Goal: Use online tool/utility: Utilize a website feature to perform a specific function

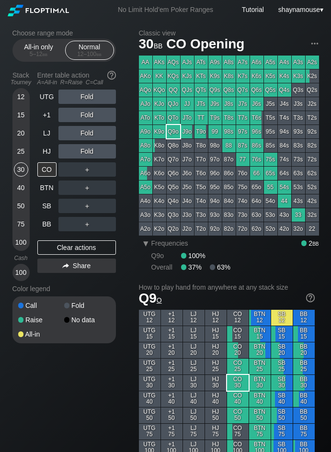
click at [22, 241] on div "100" at bounding box center [21, 242] width 14 height 14
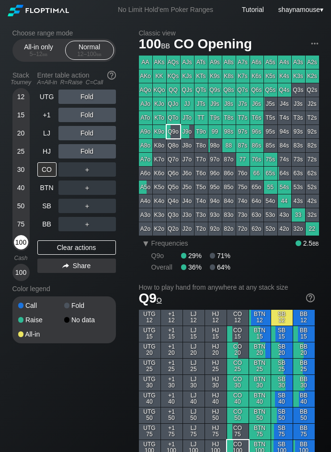
click at [18, 243] on div "100" at bounding box center [21, 242] width 14 height 14
click at [84, 166] on div "R ✕" at bounding box center [87, 169] width 19 height 14
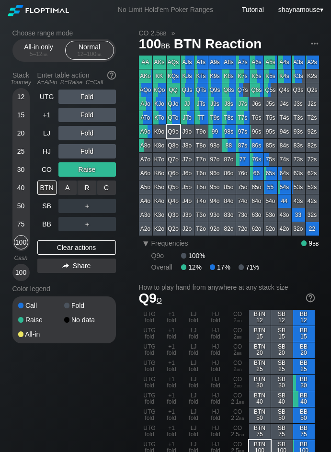
click at [108, 188] on div "C ✕" at bounding box center [106, 188] width 19 height 14
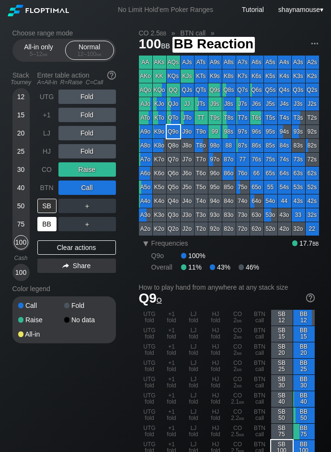
click at [43, 227] on div "BB" at bounding box center [46, 224] width 19 height 14
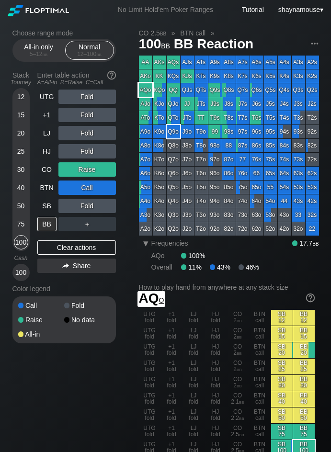
click at [147, 90] on div "AQo" at bounding box center [145, 89] width 13 height 13
click at [89, 256] on div "UTG Fold +1 Fold LJ Fold HJ Fold CO Raise BTN Call SB Fold BB ＋ Clear actions S…" at bounding box center [76, 186] width 79 height 192
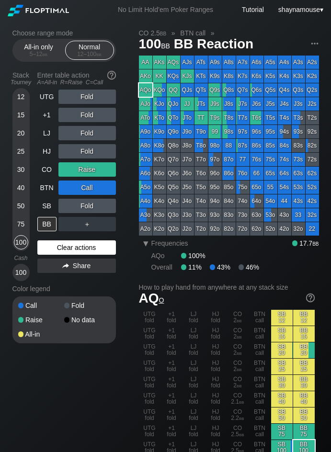
click at [86, 246] on div "Clear actions" at bounding box center [76, 247] width 79 height 14
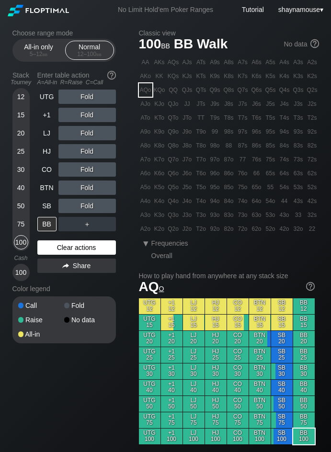
click at [86, 246] on div "Clear actions" at bounding box center [76, 247] width 79 height 14
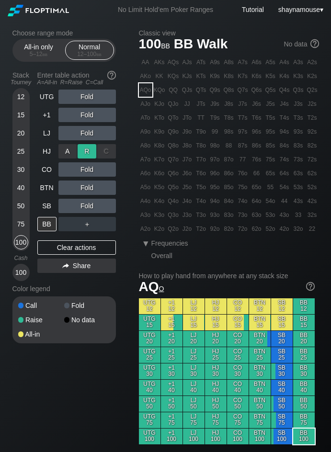
click at [82, 153] on div "R ✕" at bounding box center [87, 151] width 19 height 14
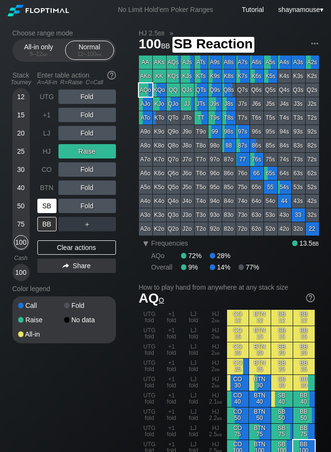
click at [50, 204] on div "SB" at bounding box center [46, 206] width 19 height 14
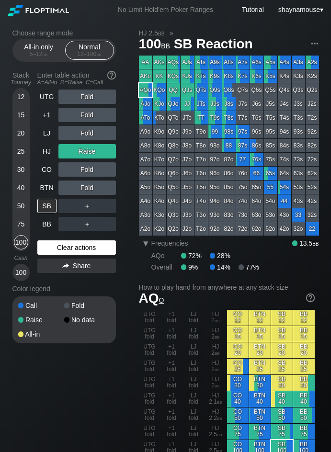
click at [48, 248] on div "Clear actions" at bounding box center [76, 247] width 79 height 14
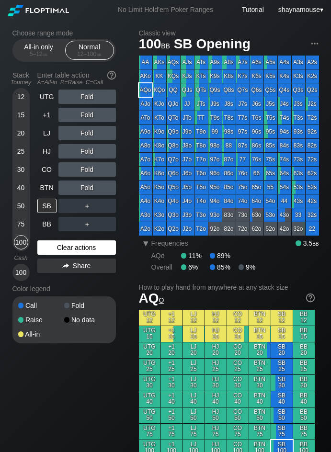
click at [48, 248] on div "Clear actions" at bounding box center [76, 247] width 79 height 14
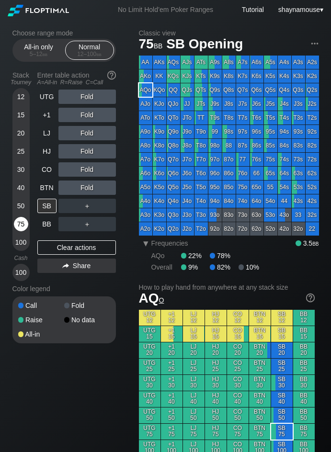
click at [23, 229] on div "75" at bounding box center [21, 224] width 14 height 14
click at [23, 225] on div "75" at bounding box center [21, 224] width 14 height 14
click at [90, 186] on div "R ✕" at bounding box center [87, 188] width 19 height 14
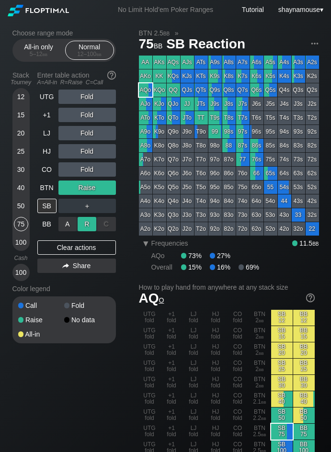
click at [83, 222] on div "R ✕" at bounding box center [87, 224] width 19 height 14
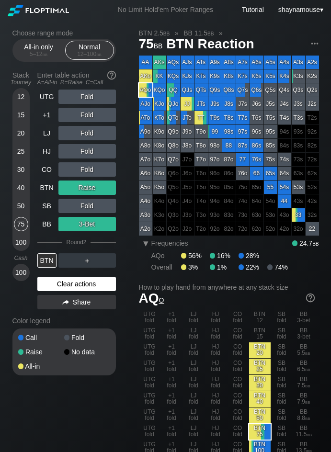
click at [77, 277] on div "Clear actions" at bounding box center [76, 284] width 79 height 14
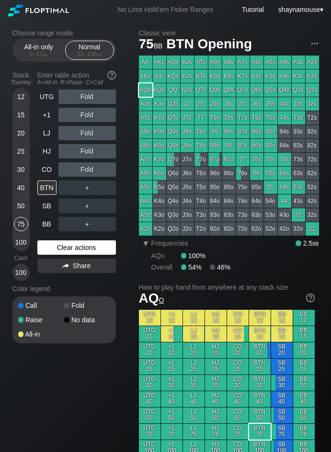
click at [77, 277] on div "UTG Fold +1 Fold LJ Fold HJ Fold CO Fold BTN ＋ SB ＋ BB ＋ Clear actions Share" at bounding box center [76, 186] width 79 height 192
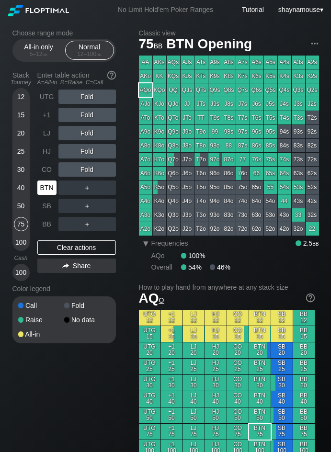
click at [47, 192] on div "BTN" at bounding box center [46, 188] width 19 height 14
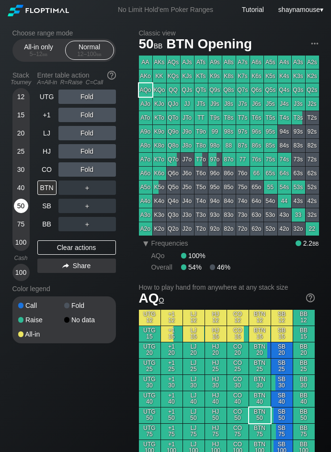
click at [23, 211] on div "50" at bounding box center [21, 206] width 14 height 14
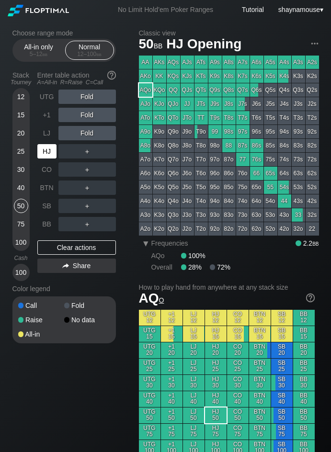
click at [48, 158] on div "HJ" at bounding box center [46, 151] width 19 height 14
click at [82, 153] on div "R ✕" at bounding box center [87, 151] width 19 height 14
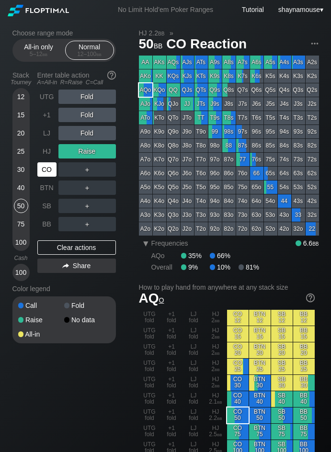
click at [53, 169] on div "CO" at bounding box center [46, 169] width 19 height 14
click at [104, 170] on div "C ✕" at bounding box center [106, 169] width 19 height 14
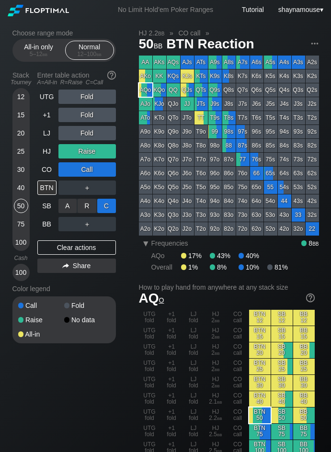
click at [110, 212] on div "C ✕" at bounding box center [106, 206] width 19 height 14
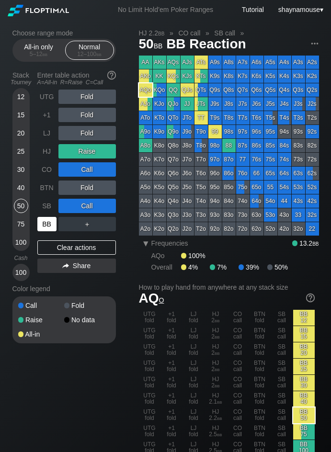
click at [48, 225] on div "BB" at bounding box center [46, 224] width 19 height 14
click at [89, 227] on div "R ✕" at bounding box center [87, 224] width 19 height 14
click at [85, 227] on div "R ✕" at bounding box center [87, 224] width 19 height 14
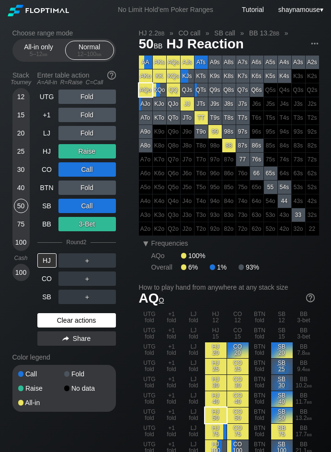
click at [81, 319] on div "Clear actions" at bounding box center [76, 320] width 79 height 14
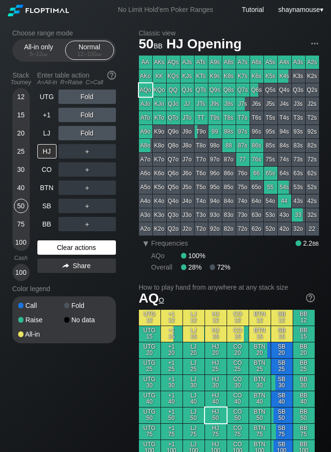
click at [81, 319] on div "No data" at bounding box center [87, 320] width 46 height 7
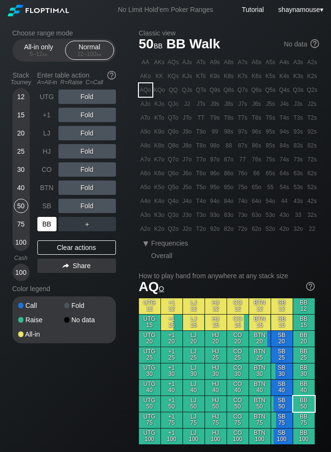
drag, startPoint x: 42, startPoint y: 224, endPoint x: 44, endPoint y: 215, distance: 9.2
click at [42, 223] on div "BB" at bounding box center [46, 224] width 19 height 14
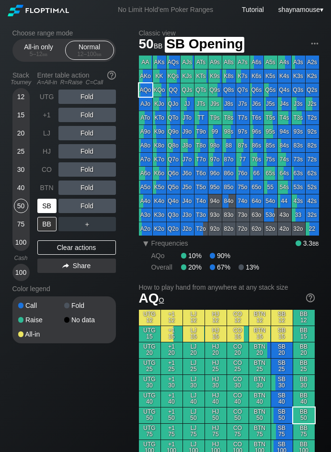
click at [44, 213] on div "SB" at bounding box center [46, 206] width 19 height 14
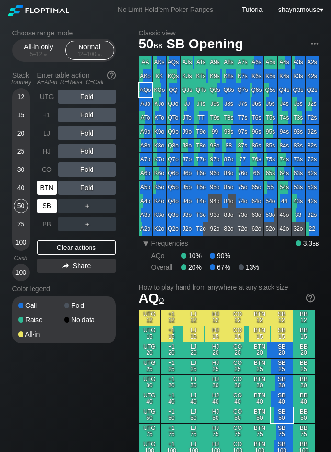
click at [43, 183] on div "BTN" at bounding box center [46, 188] width 19 height 14
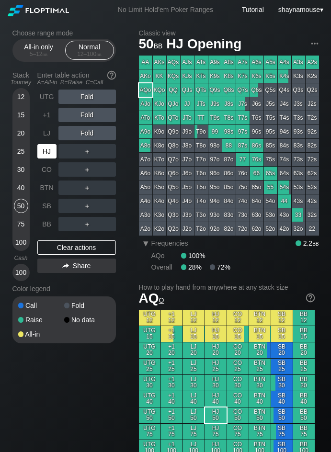
click at [40, 157] on div "HJ" at bounding box center [46, 151] width 19 height 14
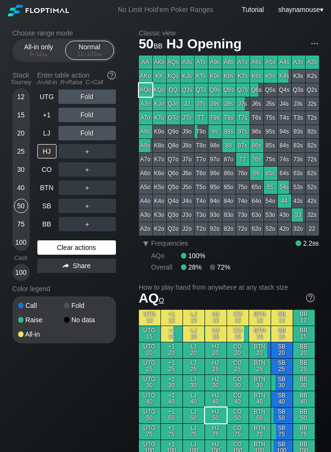
click at [62, 247] on div "Clear actions" at bounding box center [76, 247] width 79 height 14
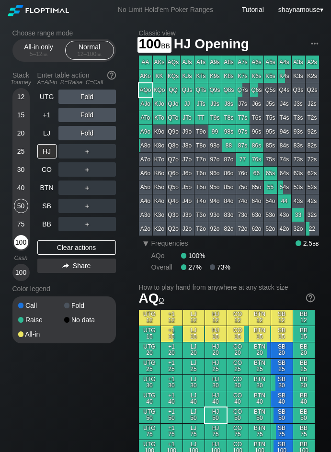
click at [23, 238] on div "100" at bounding box center [21, 242] width 14 height 14
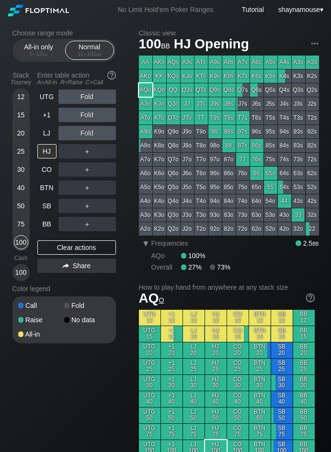
drag, startPoint x: 269, startPoint y: 404, endPoint x: 229, endPoint y: 352, distance: 65.7
click at [269, 405] on div "UTG 12 +1 12 LJ 12 HJ 12 CO 12 BTN 12 SB 12 BB 12 UTG 15 +1 15 LJ 15 HJ 15 CO 1…" at bounding box center [227, 383] width 176 height 146
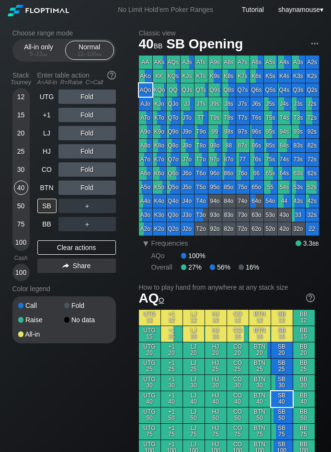
click at [60, 256] on div "UTG Fold +1 Fold LJ Fold HJ Fold CO Fold BTN Fold SB ＋ BB ＋ Clear actions Share" at bounding box center [76, 186] width 79 height 192
click at [60, 249] on div "Clear actions" at bounding box center [76, 247] width 79 height 14
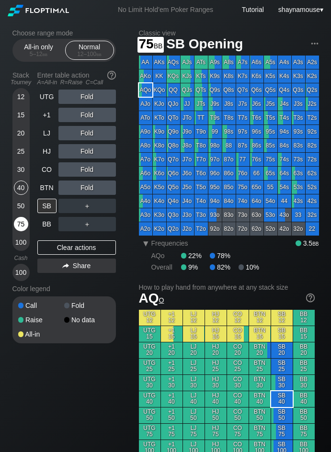
click at [21, 218] on div "75" at bounding box center [21, 224] width 14 height 14
click at [21, 219] on div "75" at bounding box center [21, 224] width 14 height 14
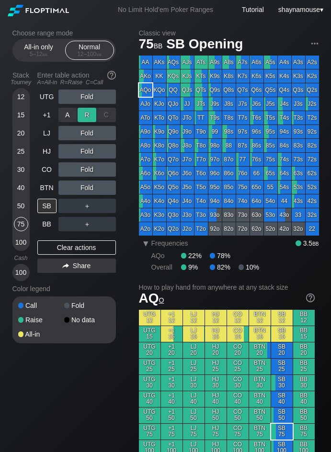
click at [86, 112] on div "R ✕" at bounding box center [87, 115] width 19 height 14
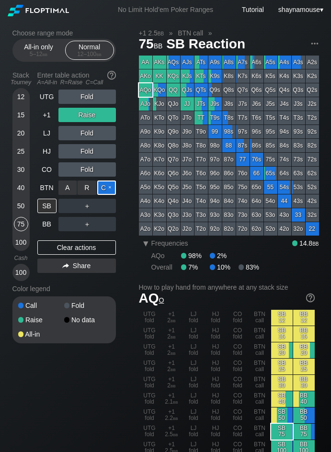
click at [104, 189] on div "C ✕" at bounding box center [106, 188] width 19 height 14
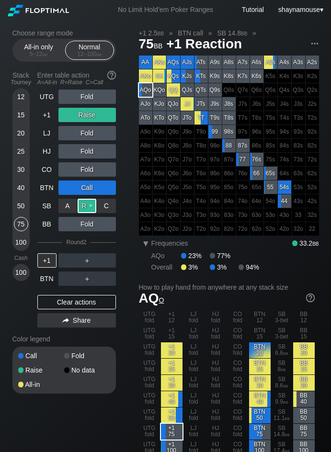
click at [90, 204] on div "R ✕" at bounding box center [87, 206] width 19 height 14
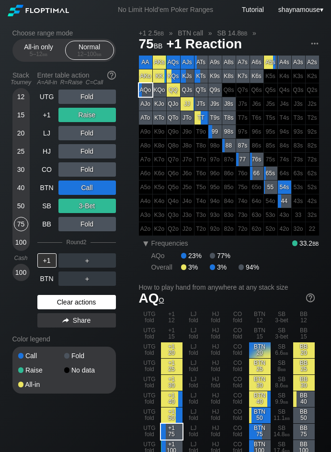
click at [95, 306] on div "Clear actions" at bounding box center [76, 302] width 79 height 14
click at [95, 353] on div "Fold" at bounding box center [87, 356] width 46 height 7
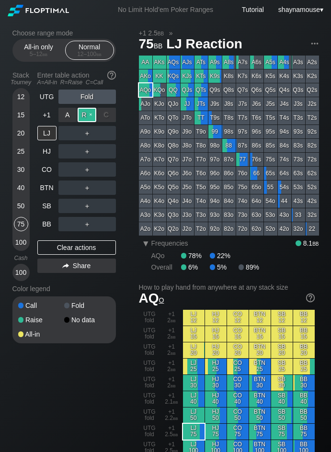
click at [91, 116] on div "R ✕" at bounding box center [87, 115] width 19 height 14
click at [105, 189] on div "C ✕" at bounding box center [106, 188] width 19 height 14
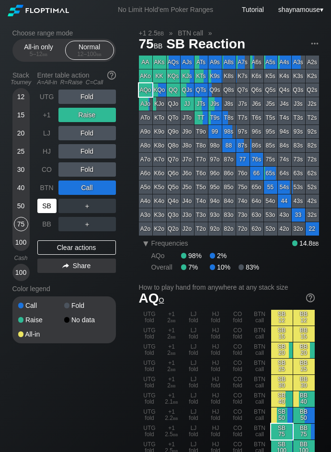
click at [43, 202] on div "SB" at bounding box center [46, 206] width 19 height 14
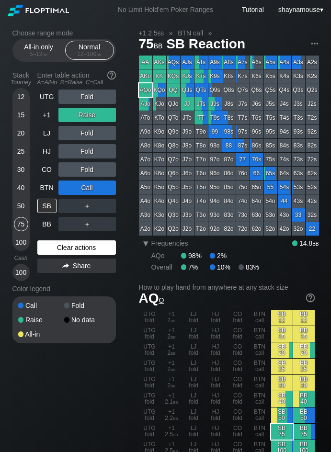
click at [70, 250] on div "Clear actions" at bounding box center [76, 247] width 79 height 14
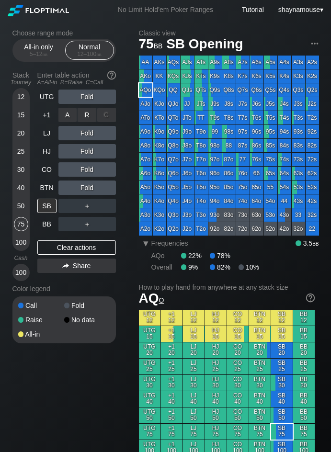
click at [83, 112] on div "R ✕" at bounding box center [87, 115] width 19 height 14
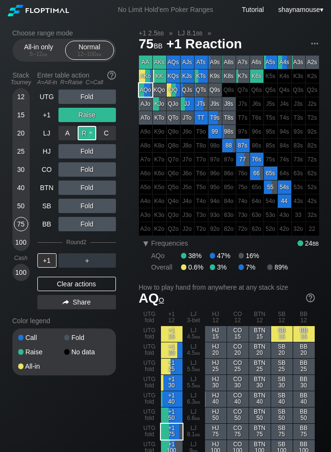
click at [87, 135] on div "R ✕" at bounding box center [87, 133] width 19 height 14
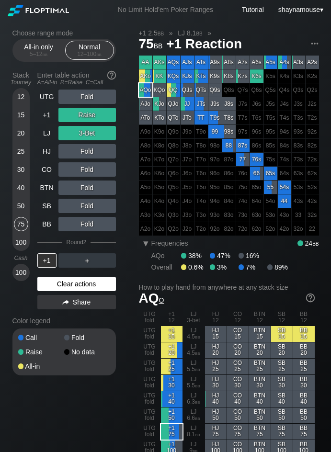
click at [78, 282] on div "Clear actions" at bounding box center [76, 284] width 79 height 14
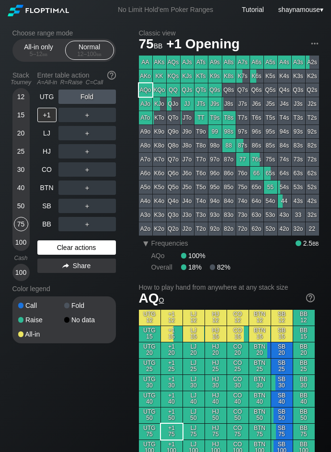
click at [78, 282] on div "Color legend" at bounding box center [63, 288] width 103 height 15
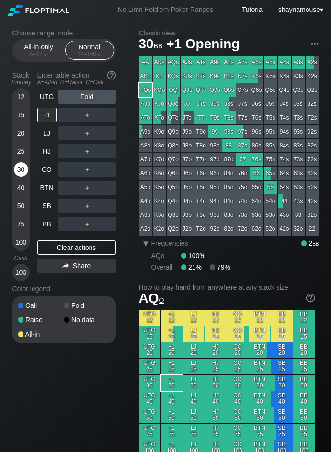
click at [22, 168] on div "30" at bounding box center [21, 169] width 14 height 14
click at [107, 203] on div "C ✕" at bounding box center [106, 206] width 19 height 14
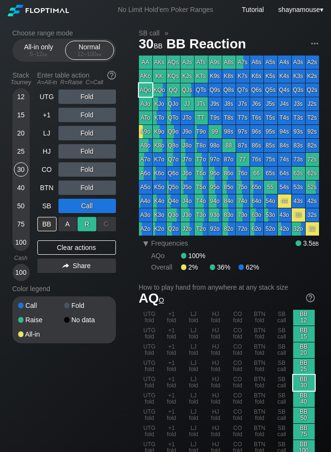
click at [87, 226] on div "R ✕" at bounding box center [87, 224] width 19 height 14
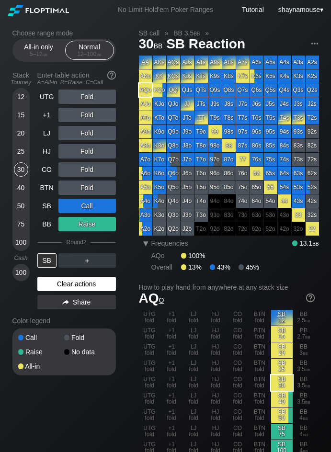
click at [86, 288] on div "Clear actions" at bounding box center [76, 284] width 79 height 14
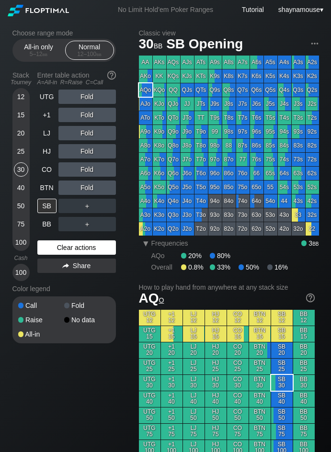
click at [86, 288] on div "Color legend" at bounding box center [63, 288] width 103 height 15
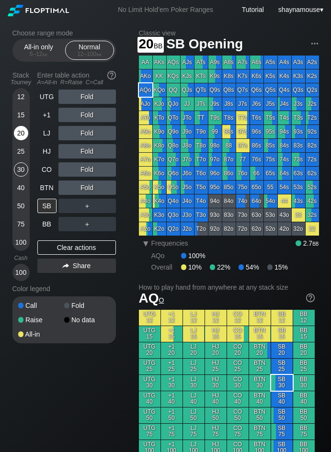
click at [17, 133] on div "20" at bounding box center [21, 133] width 14 height 14
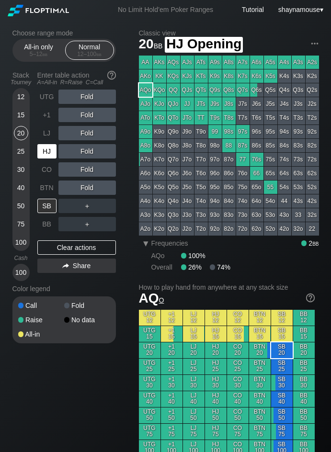
click at [44, 150] on div "HJ" at bounding box center [46, 151] width 19 height 14
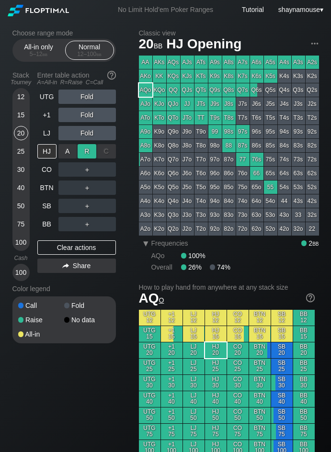
click at [87, 154] on div "R ✕" at bounding box center [87, 151] width 19 height 14
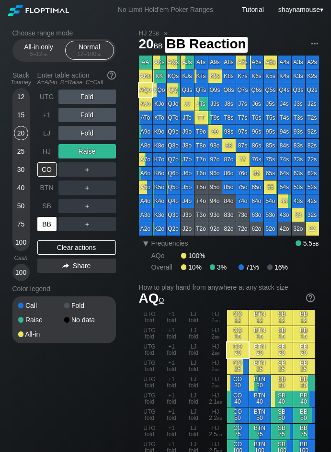
click at [49, 230] on div "BB" at bounding box center [46, 224] width 19 height 14
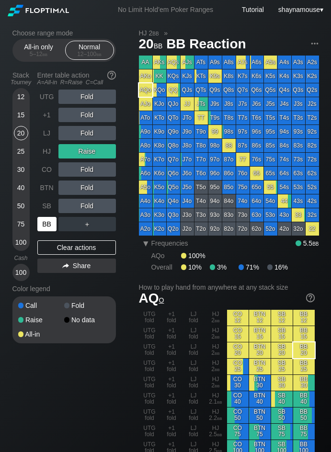
click at [49, 230] on div "BB" at bounding box center [46, 224] width 19 height 14
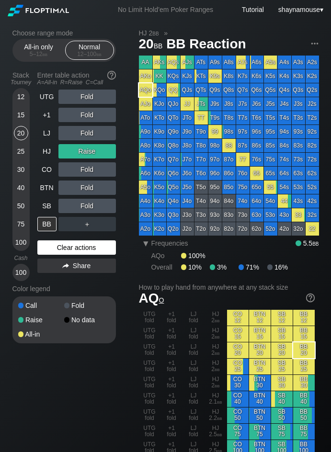
click at [91, 248] on div "Clear actions" at bounding box center [76, 247] width 79 height 14
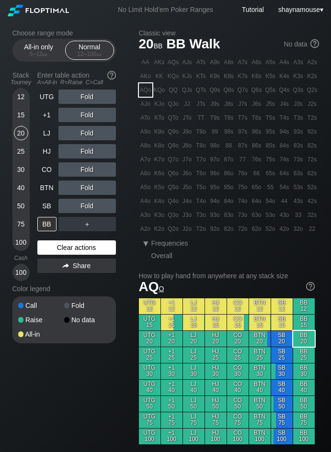
click at [91, 248] on div "Clear actions" at bounding box center [76, 247] width 79 height 14
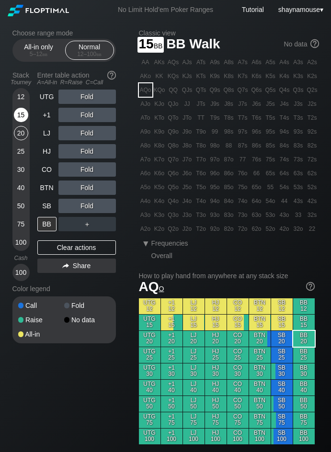
click at [24, 118] on div "15" at bounding box center [21, 115] width 14 height 14
